Goal: Manage account settings

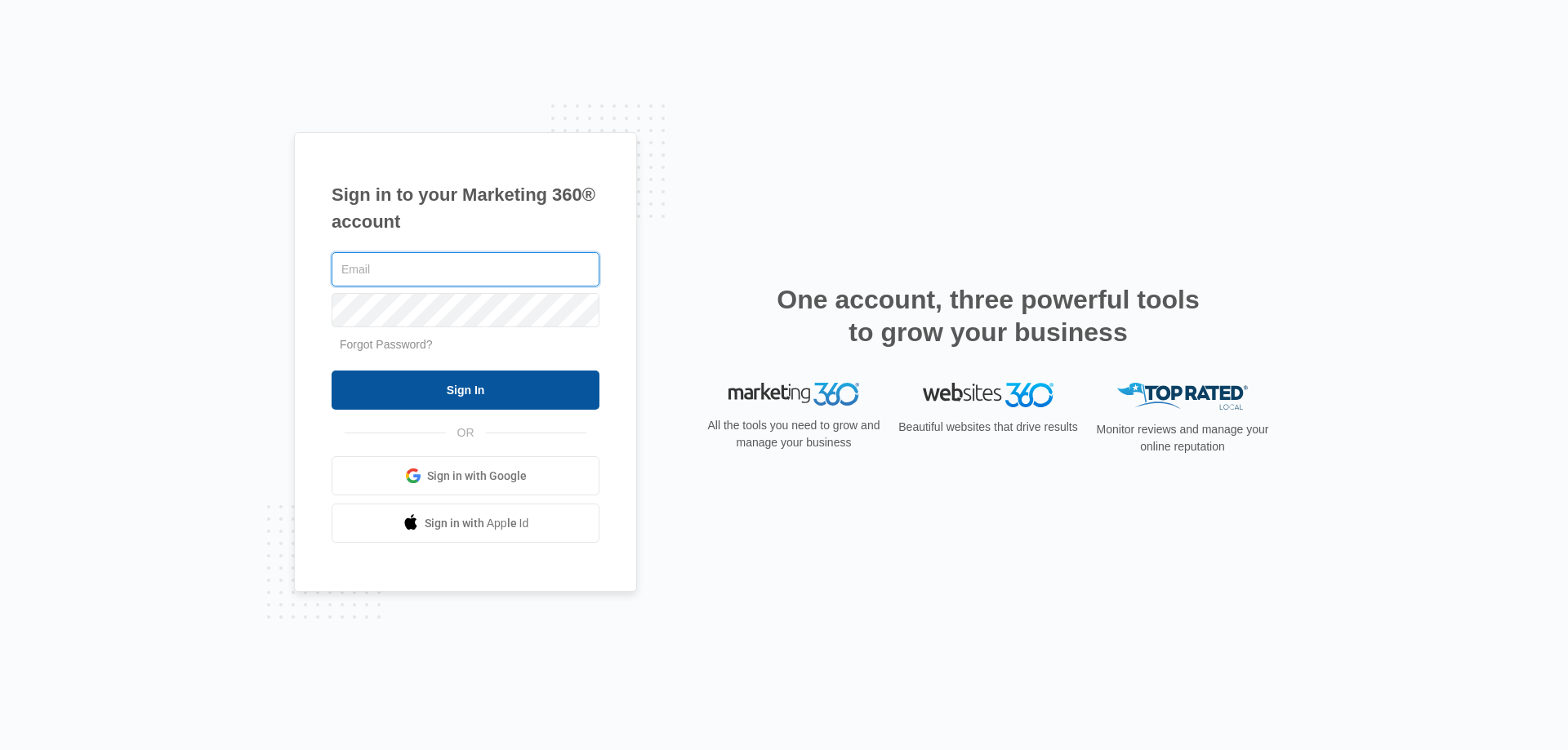
type input "[PERSON_NAME][EMAIL_ADDRESS][DOMAIN_NAME]"
click at [494, 400] on input "Sign In" at bounding box center [464, 390] width 267 height 40
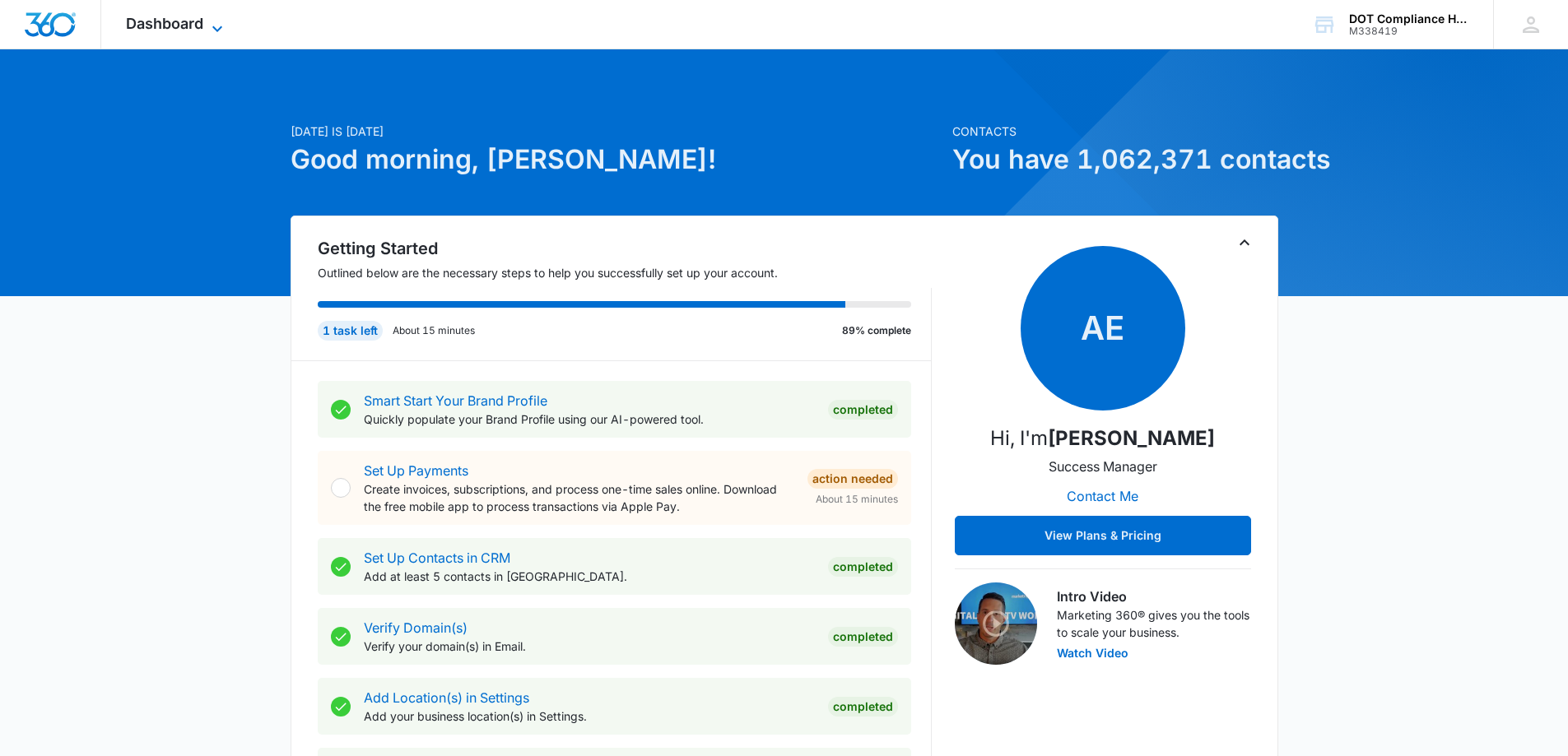
click at [213, 22] on icon at bounding box center [217, 28] width 19 height 19
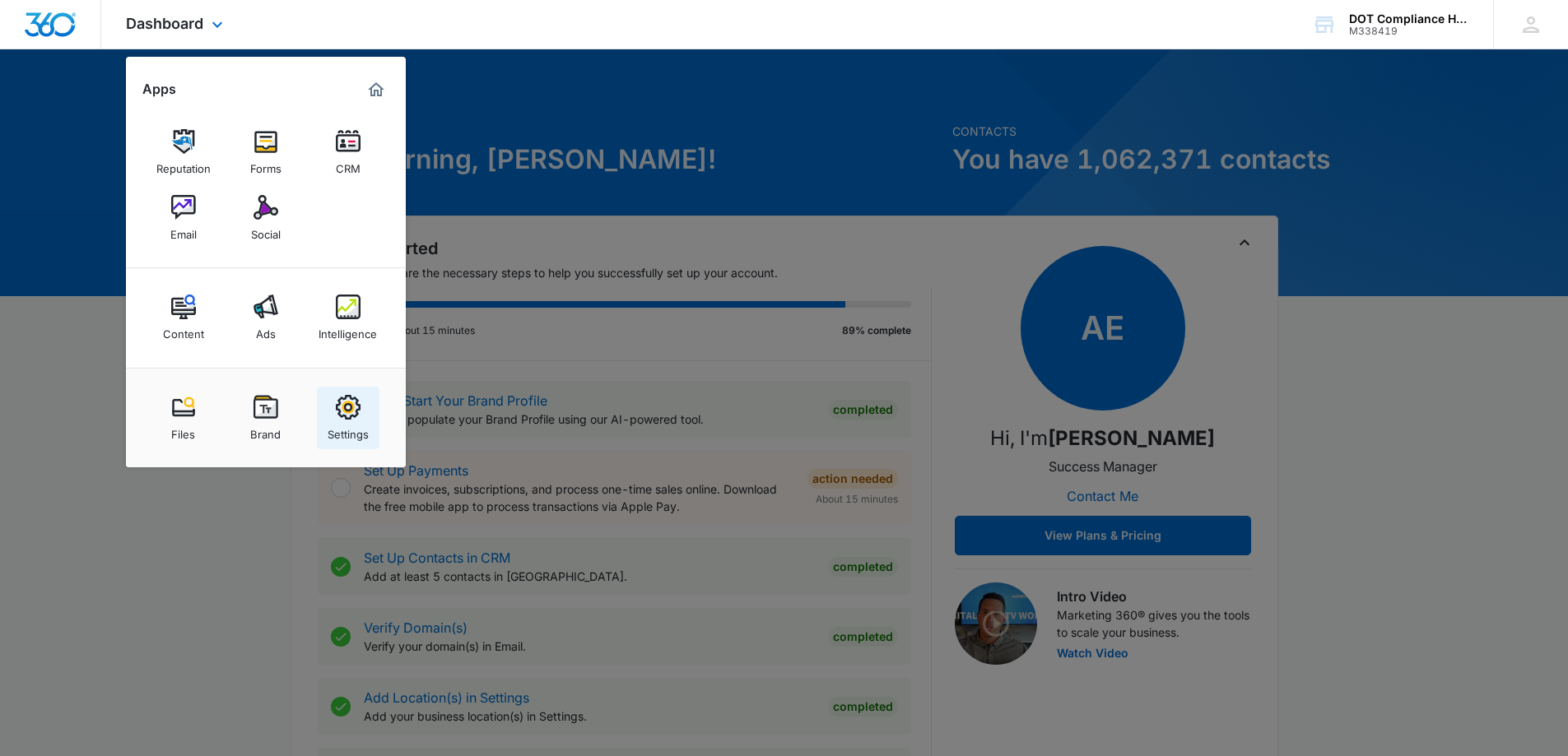
click at [345, 408] on img at bounding box center [347, 407] width 24 height 24
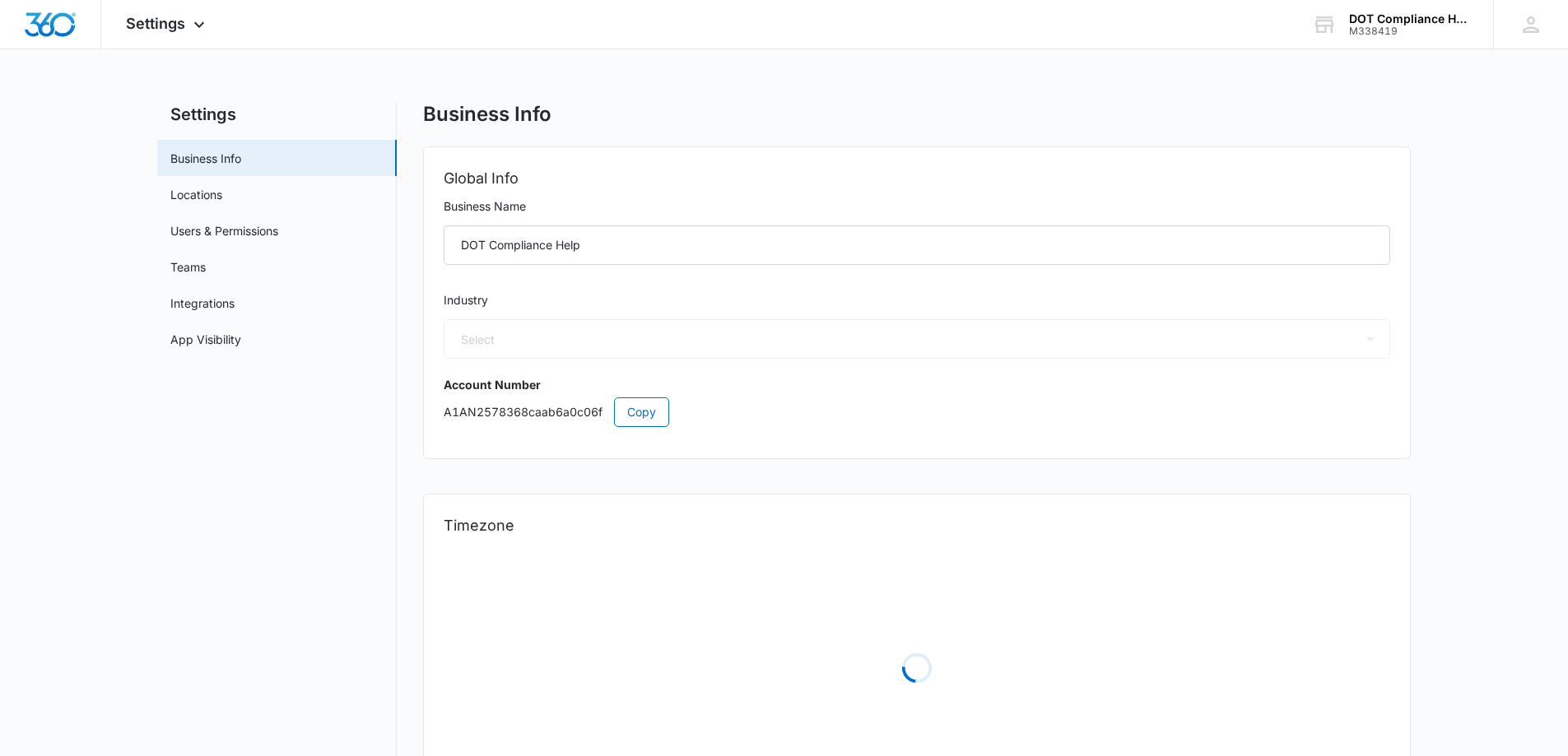
select select "32"
select select "US"
select select "America/[GEOGRAPHIC_DATA]"
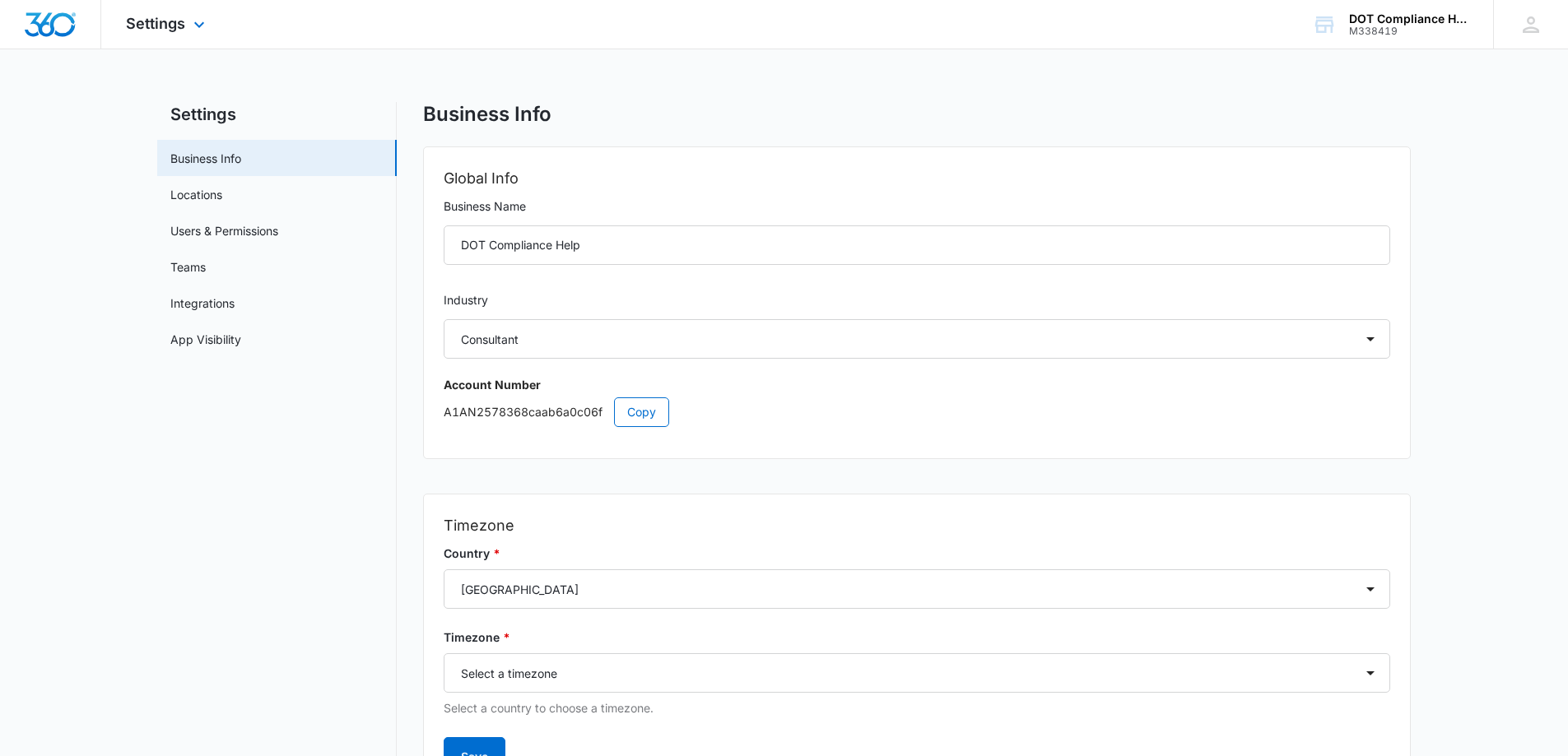
click at [188, 25] on div "Settings Apps Reputation Forms CRM Email Social Content Ads Intelligence Files …" at bounding box center [167, 24] width 132 height 49
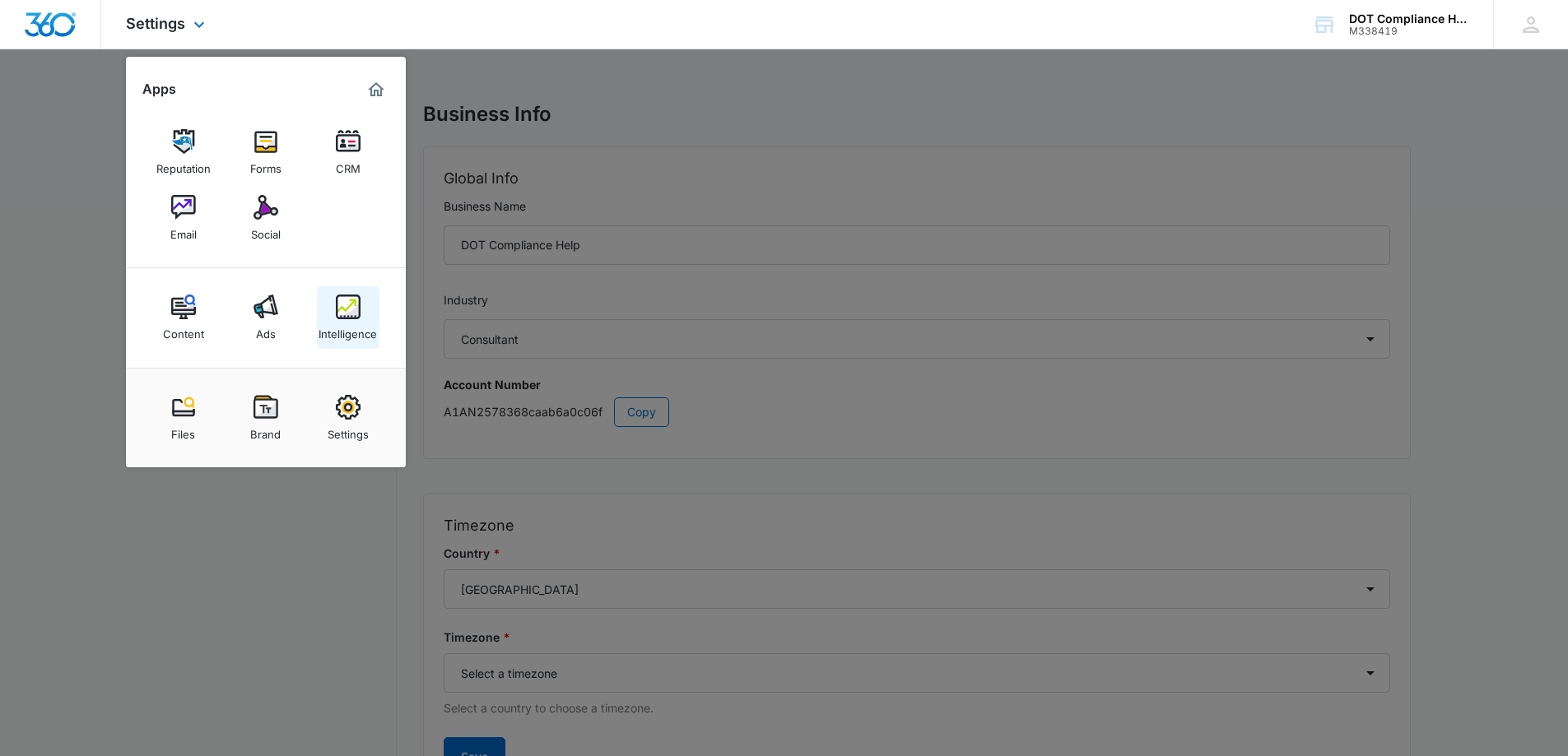
click at [353, 316] on img at bounding box center [347, 306] width 24 height 24
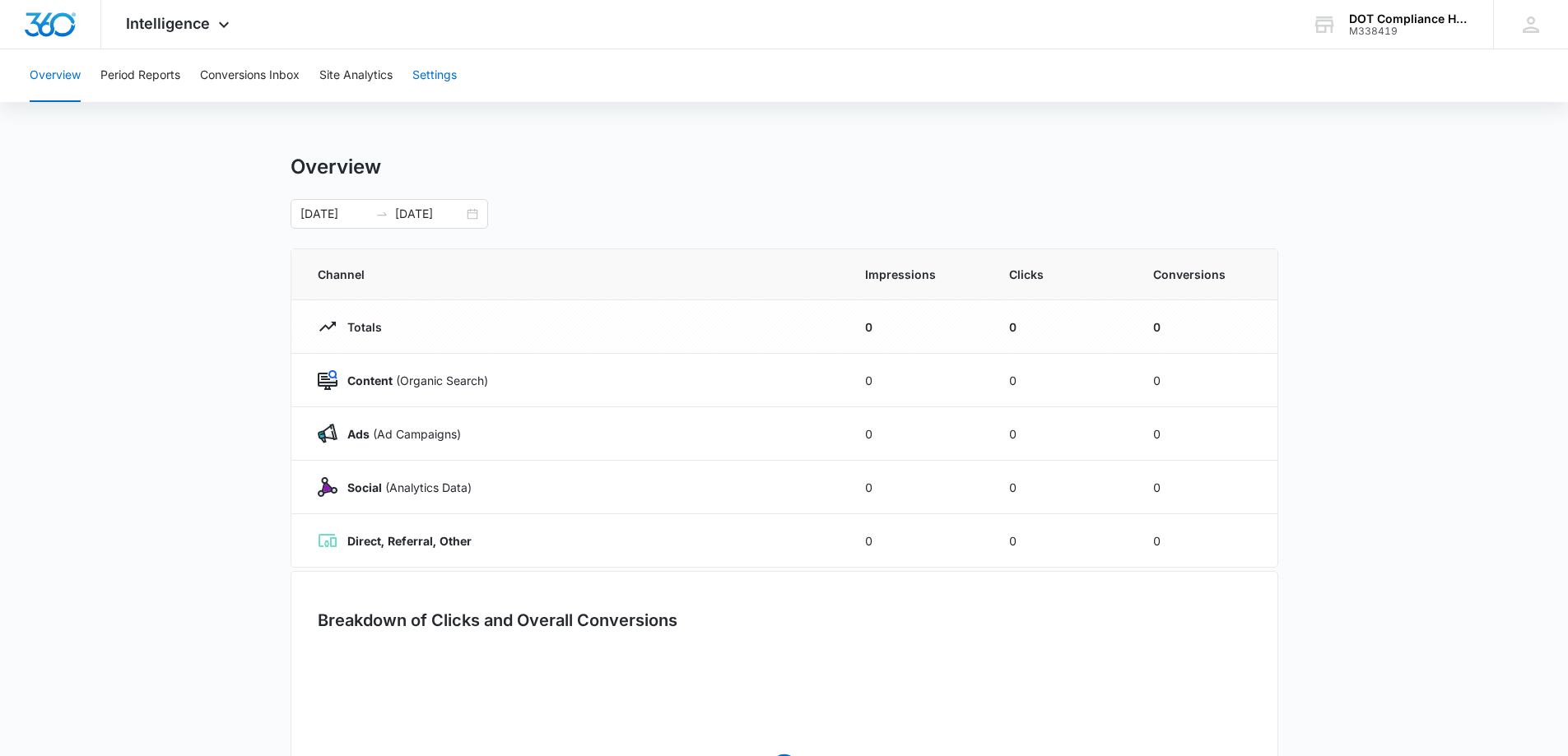
click at [446, 67] on button "Settings" at bounding box center [435, 76] width 45 height 53
